Goal: Task Accomplishment & Management: Complete application form

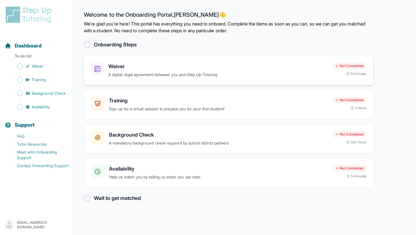
click at [266, 66] on h3 "Waiver" at bounding box center [217, 67] width 219 height 8
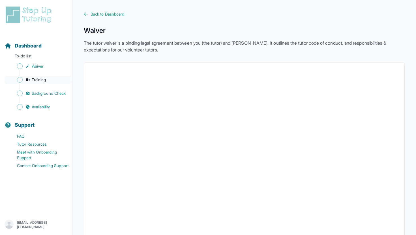
click at [42, 79] on span "Training" at bounding box center [39, 80] width 14 height 6
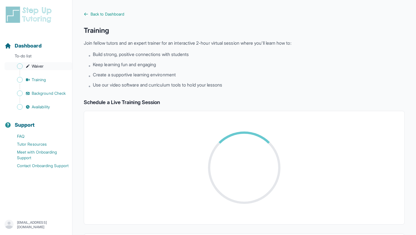
click at [18, 65] on span "Sidebar" at bounding box center [20, 66] width 6 height 6
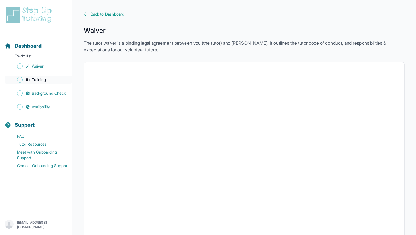
click at [24, 80] on link "Training" at bounding box center [39, 80] width 68 height 8
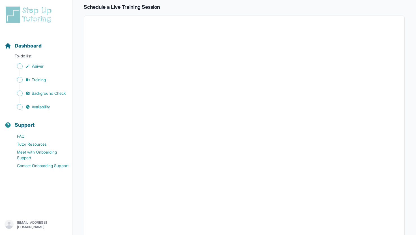
scroll to position [95, 0]
click at [39, 93] on span "Background Check" at bounding box center [49, 94] width 34 height 6
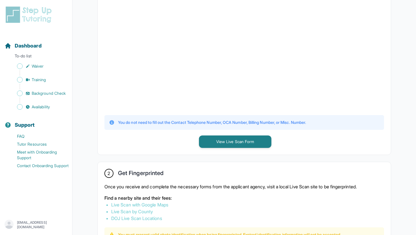
scroll to position [170, 0]
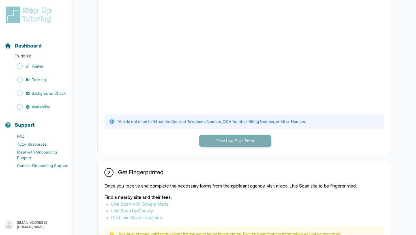
click at [218, 138] on button "View Live Scan Form" at bounding box center [235, 141] width 72 height 12
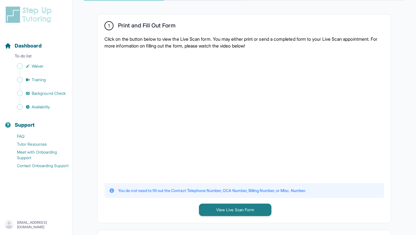
scroll to position [92, 0]
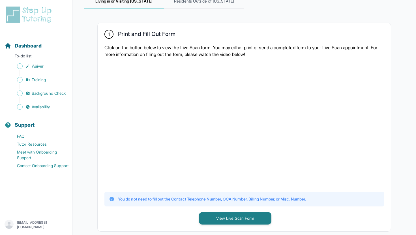
click at [318, 95] on div at bounding box center [244, 124] width 280 height 124
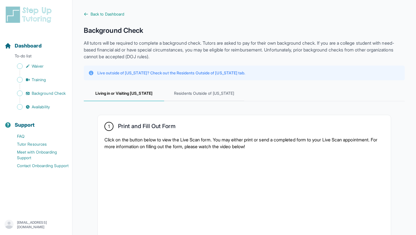
scroll to position [0, 0]
click at [149, 93] on span "Living in or Visiting California" at bounding box center [124, 93] width 80 height 15
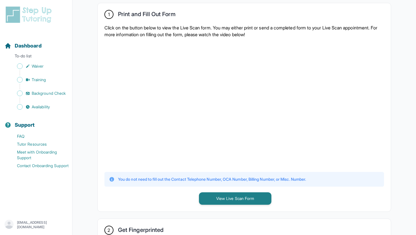
scroll to position [113, 0]
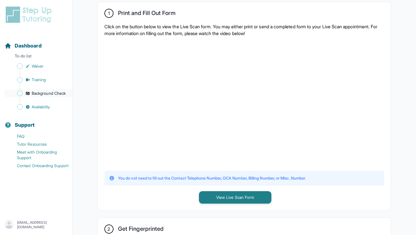
click at [42, 93] on span "Background Check" at bounding box center [49, 94] width 34 height 6
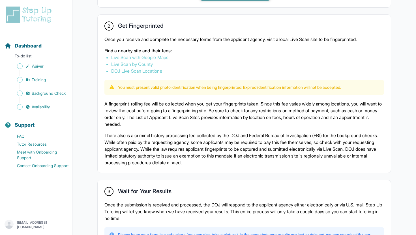
scroll to position [298, 0]
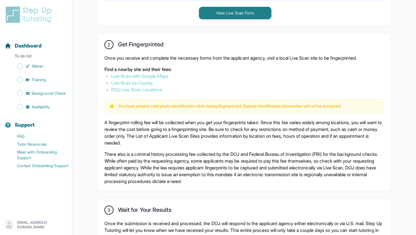
click at [250, 108] on p "You must present valid photo identification when being fingerprinted. Expired i…" at bounding box center [229, 106] width 223 height 6
click at [260, 104] on p "You must present valid photo identification when being fingerprinted. Expired i…" at bounding box center [229, 106] width 223 height 6
click at [143, 84] on link "Live Scan by County" at bounding box center [132, 83] width 42 height 6
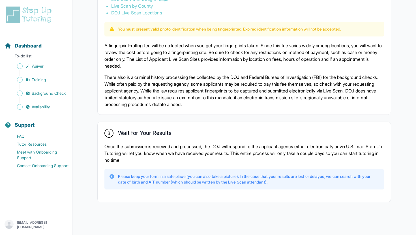
scroll to position [375, 0]
click at [36, 76] on div "Sidebar" at bounding box center [37, 73] width 65 height 6
click at [36, 65] on span "Waiver" at bounding box center [38, 66] width 12 height 6
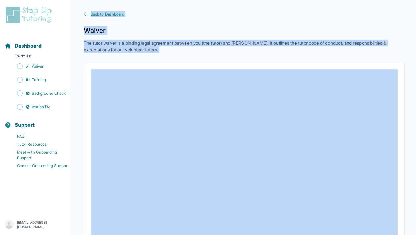
drag, startPoint x: 416, startPoint y: 189, endPoint x: 411, endPoint y: 12, distance: 176.7
click at [371, 42] on p "The tutor waiver is a binding legal agreement between you (the tutor) and StepU…" at bounding box center [244, 47] width 321 height 14
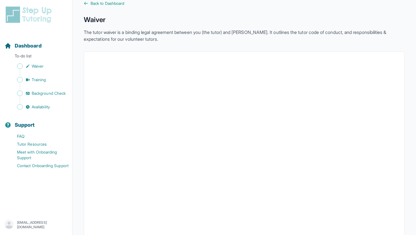
scroll to position [11, 0]
click at [96, 2] on span "Back to Dashboard" at bounding box center [108, 3] width 34 height 6
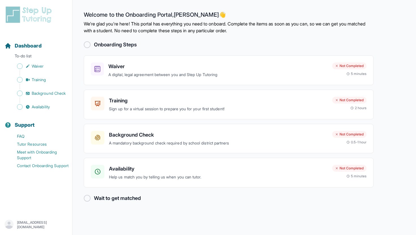
click at [85, 44] on div at bounding box center [87, 44] width 7 height 7
click at [103, 59] on div "Waiver A digital, legal agreement between you and Step Up Tutoring Not Complete…" at bounding box center [229, 70] width 290 height 30
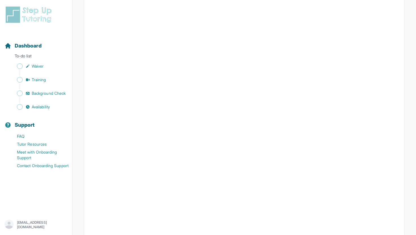
scroll to position [983, 0]
click at [21, 67] on span "Sidebar" at bounding box center [20, 66] width 6 height 6
click at [36, 67] on span "Waiver" at bounding box center [38, 66] width 12 height 6
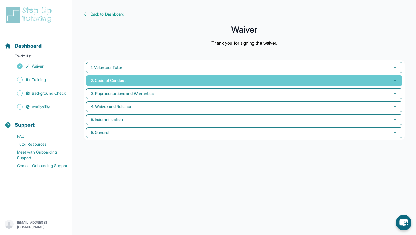
click at [311, 76] on button "2. Code of Conduct" at bounding box center [244, 80] width 317 height 11
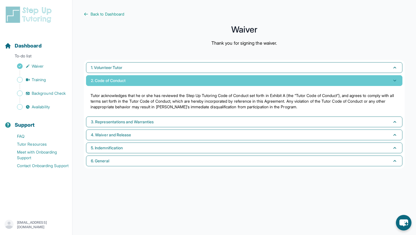
click at [300, 79] on button "2. Code of Conduct" at bounding box center [244, 80] width 317 height 11
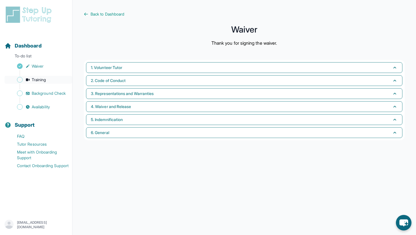
click at [20, 78] on span "Sidebar" at bounding box center [20, 80] width 6 height 6
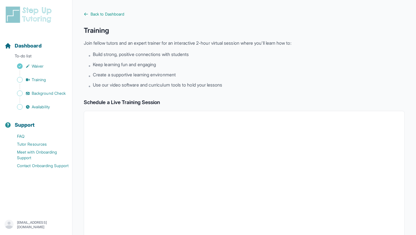
click at [220, 82] on span "Use our video software and curriculum tools to hold your lessons" at bounding box center [157, 85] width 129 height 7
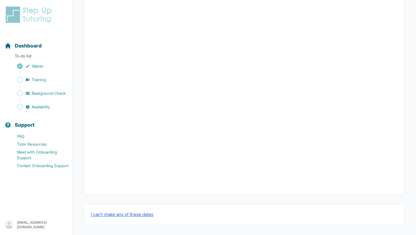
scroll to position [163, 0]
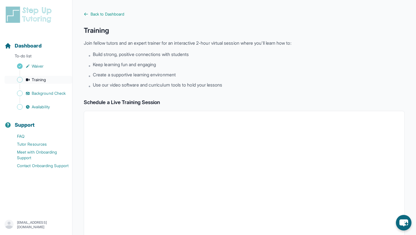
click at [27, 81] on icon "Sidebar" at bounding box center [28, 79] width 4 height 3
click at [19, 88] on img "Sidebar" at bounding box center [20, 87] width 6 height 6
click at [20, 84] on img "Sidebar" at bounding box center [20, 87] width 6 height 6
click at [20, 83] on link "Training" at bounding box center [39, 80] width 68 height 8
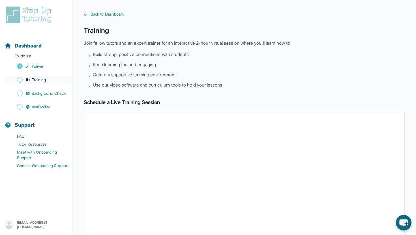
click at [21, 80] on span "Sidebar" at bounding box center [20, 80] width 6 height 6
click at [87, 14] on icon at bounding box center [86, 14] width 5 height 5
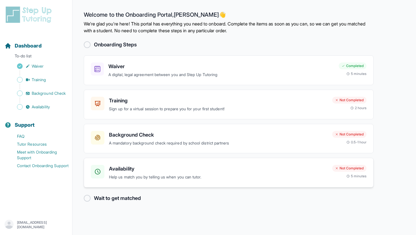
click at [275, 184] on div "Availability Help us match you by telling us when you can tutor. Not Completed …" at bounding box center [229, 173] width 290 height 30
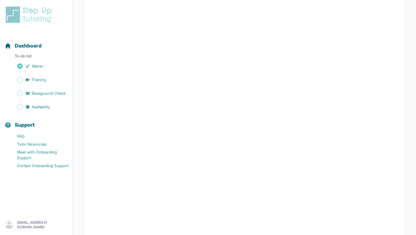
scroll to position [79, 0]
click at [26, 79] on icon "Sidebar" at bounding box center [27, 80] width 5 height 5
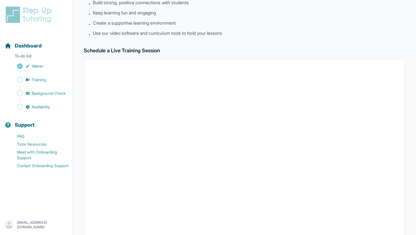
scroll to position [27, 0]
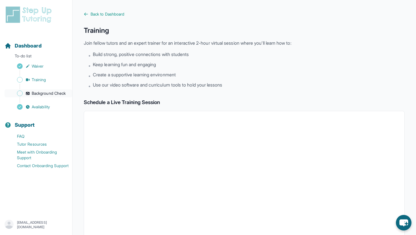
click at [20, 96] on span "Sidebar" at bounding box center [20, 94] width 6 height 6
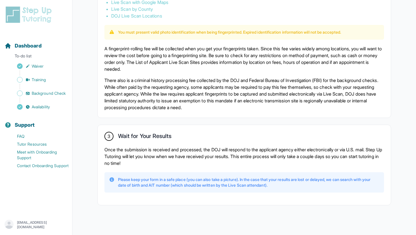
scroll to position [375, 0]
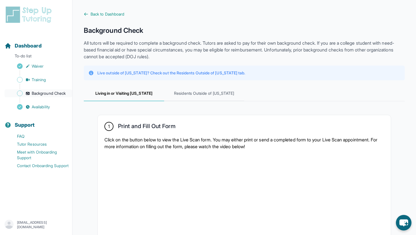
click at [57, 93] on span "Background Check" at bounding box center [49, 94] width 34 height 6
click at [111, 12] on span "Back to Dashboard" at bounding box center [108, 14] width 34 height 6
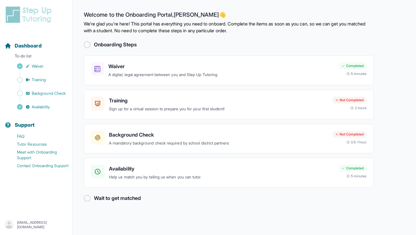
click at [27, 226] on div "[EMAIL_ADDRESS][DOMAIN_NAME]" at bounding box center [36, 225] width 63 height 10
click at [35, 213] on link "Sign Out" at bounding box center [36, 211] width 61 height 10
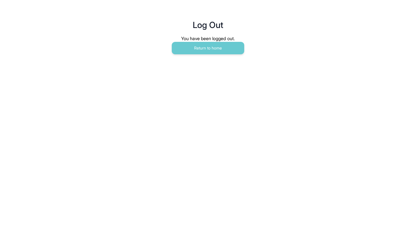
click at [225, 38] on div "You have been logged out." at bounding box center [208, 38] width 190 height 7
click at [221, 44] on button "Return to home" at bounding box center [208, 48] width 72 height 12
click at [203, 50] on button "Return to home" at bounding box center [208, 48] width 72 height 12
